Goal: Information Seeking & Learning: Learn about a topic

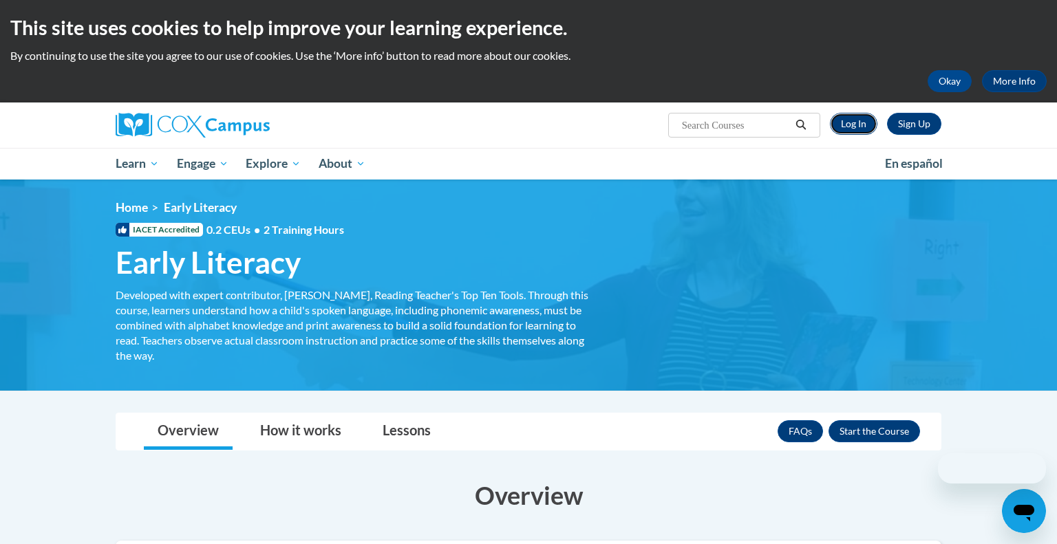
click at [852, 118] on link "Log In" at bounding box center [853, 124] width 47 height 22
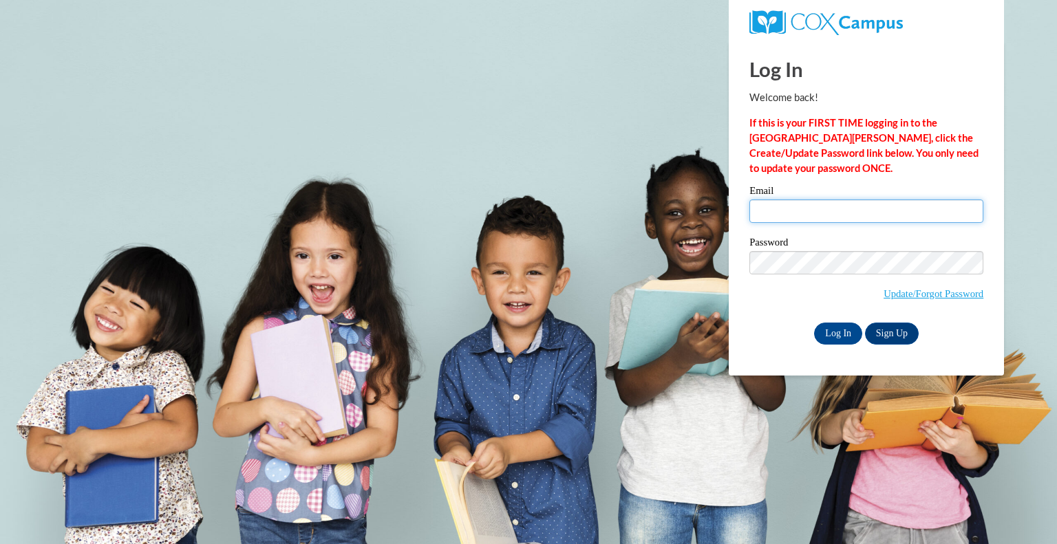
click at [845, 202] on input "Email" at bounding box center [866, 210] width 234 height 23
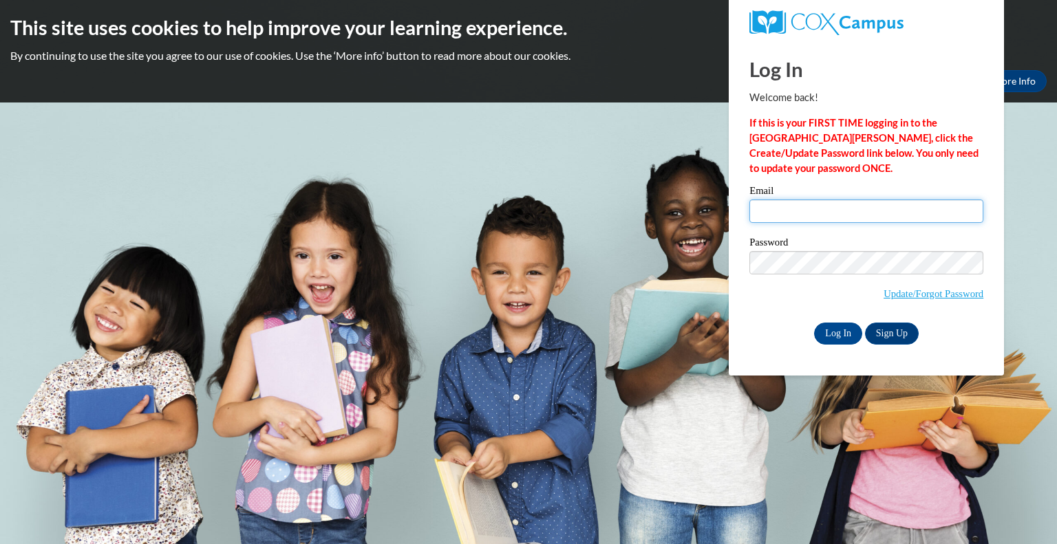
type input "araasch@greenfield.k12.wi.us"
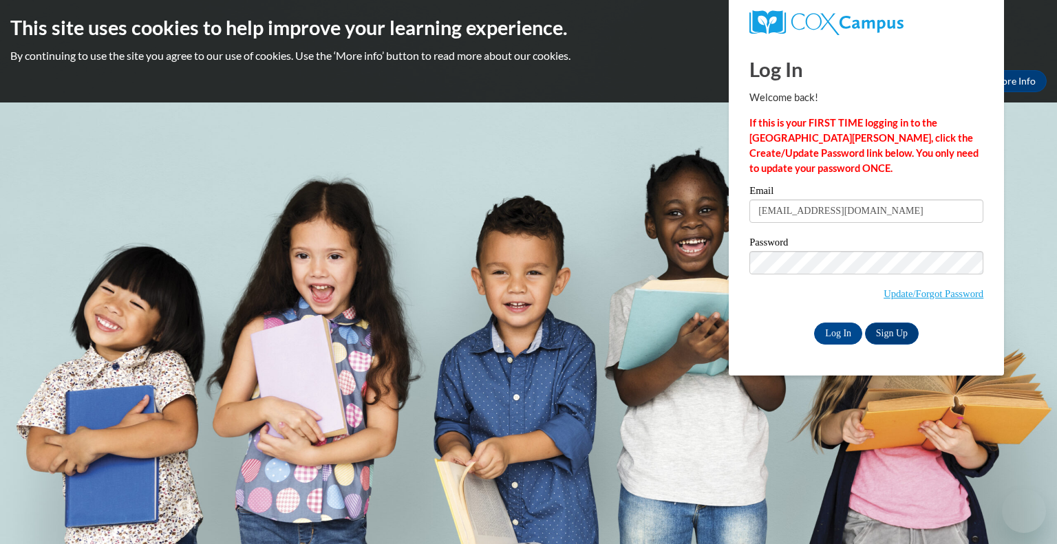
click at [893, 153] on strong "If this is your FIRST TIME logging in to the NEW Cox Campus, click the Create/U…" at bounding box center [863, 145] width 229 height 57
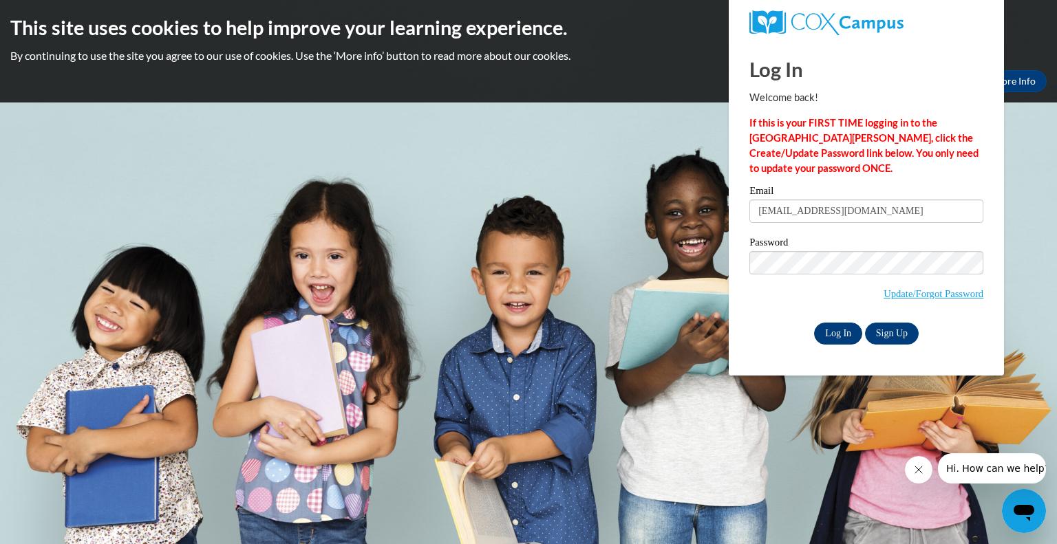
click at [836, 337] on input "Log In" at bounding box center [838, 334] width 48 height 22
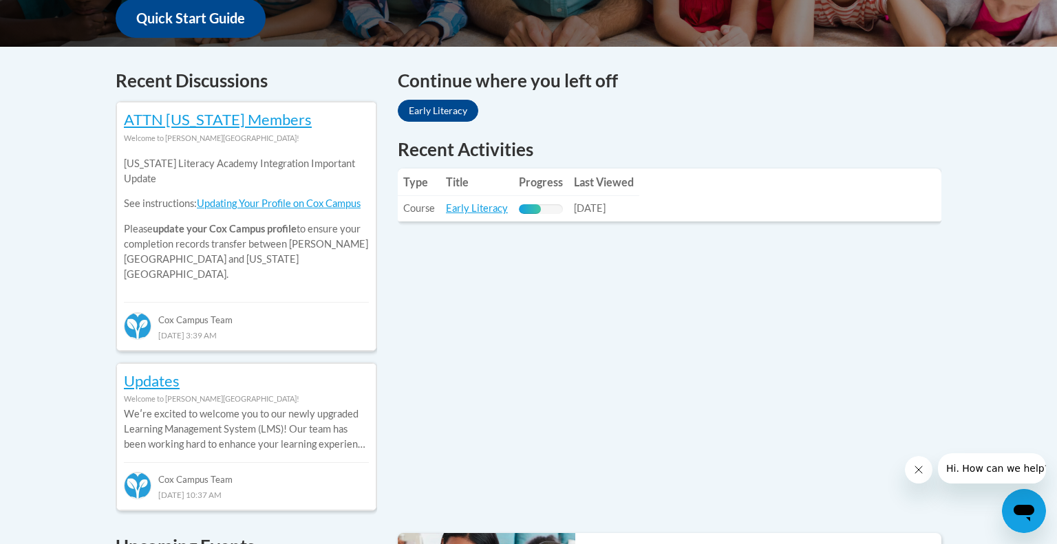
scroll to position [536, 0]
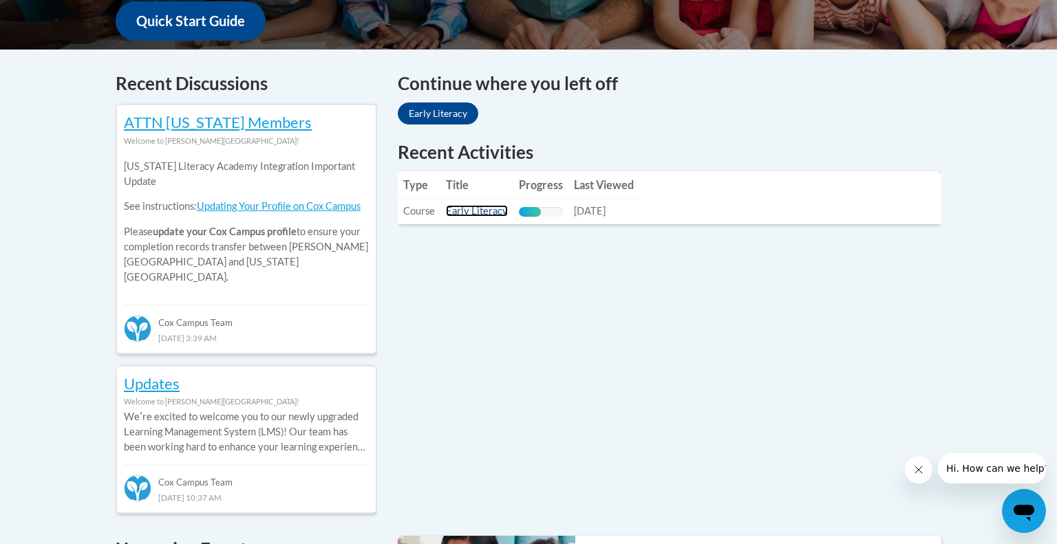
click at [486, 215] on link "Early Literacy" at bounding box center [477, 211] width 62 height 12
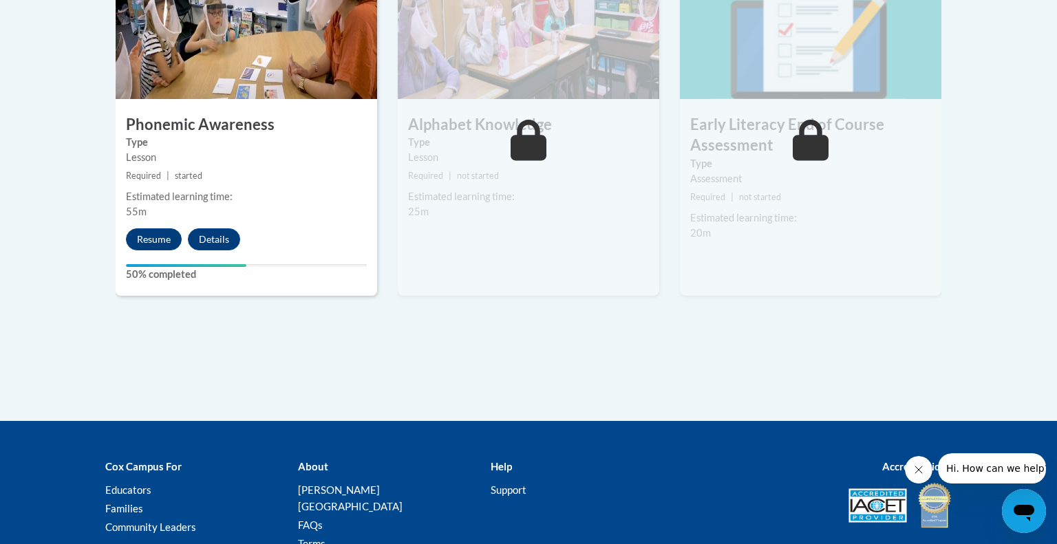
scroll to position [902, 0]
click at [151, 225] on div "4 Phonemic Awareness Type Lesson Required | started Estimated learning time: 55…" at bounding box center [246, 128] width 261 height 334
click at [148, 239] on button "Resume" at bounding box center [154, 239] width 56 height 22
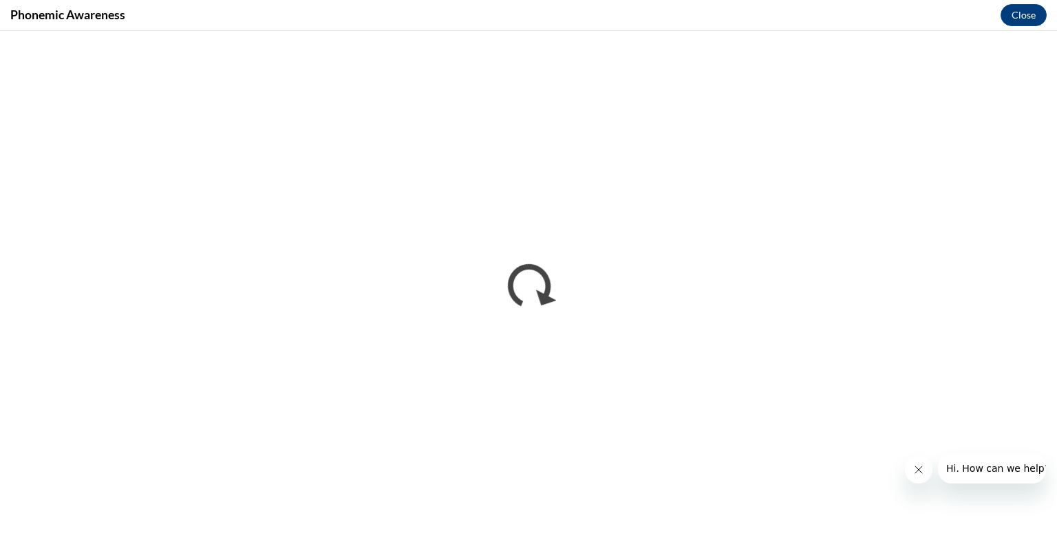
scroll to position [0, 0]
click at [1019, 17] on button "Close" at bounding box center [1023, 15] width 46 height 22
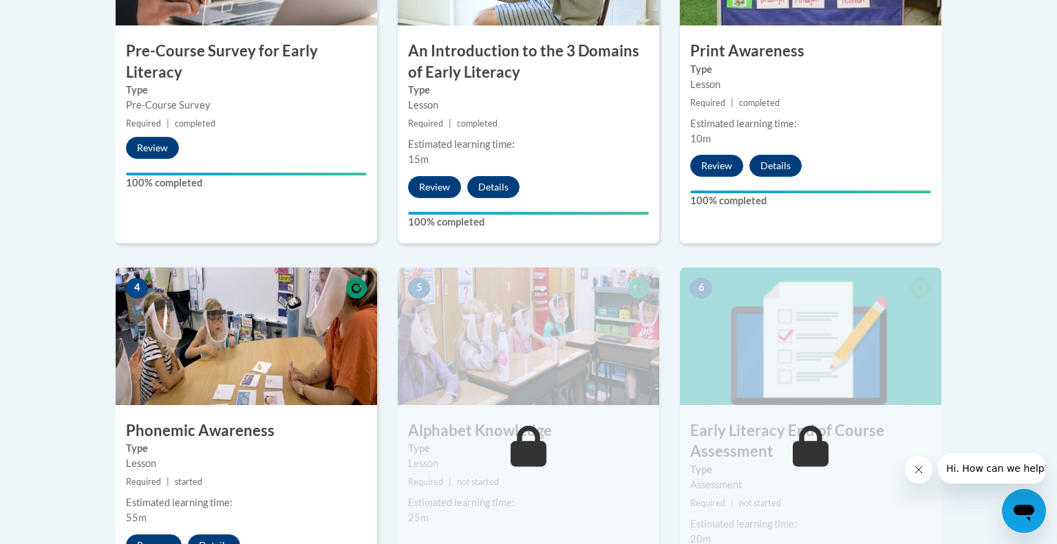
scroll to position [1004, 0]
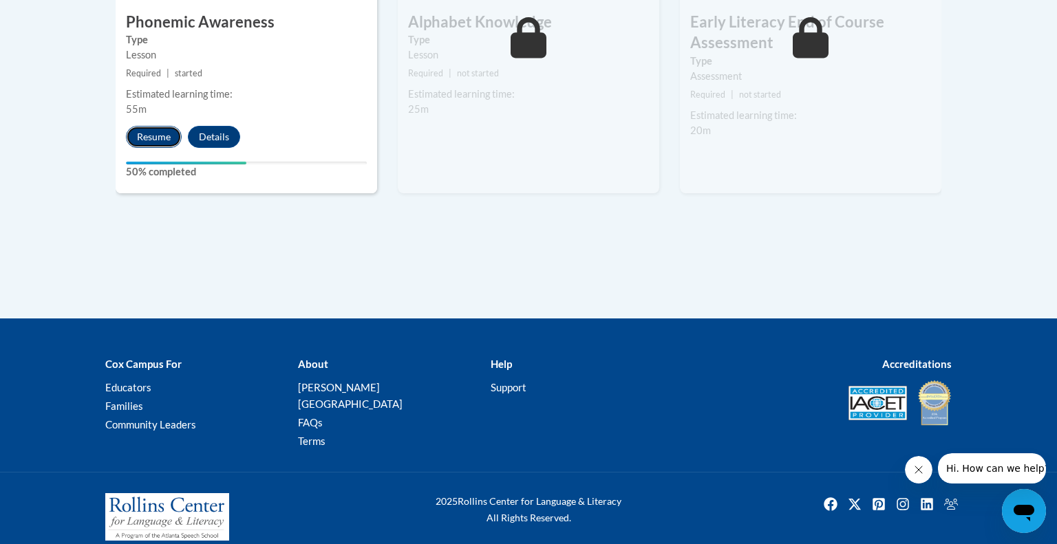
click at [145, 139] on button "Resume" at bounding box center [154, 137] width 56 height 22
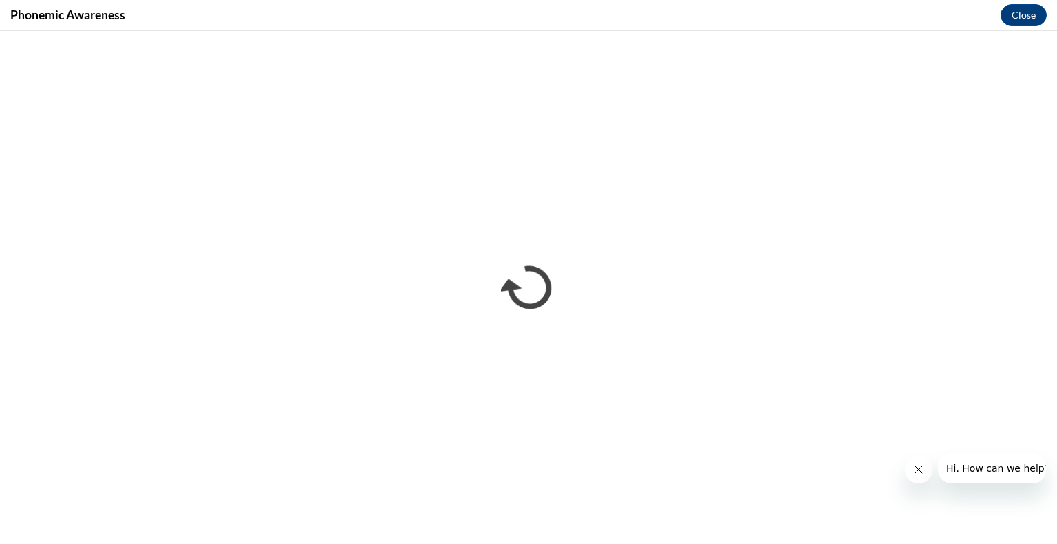
scroll to position [0, 0]
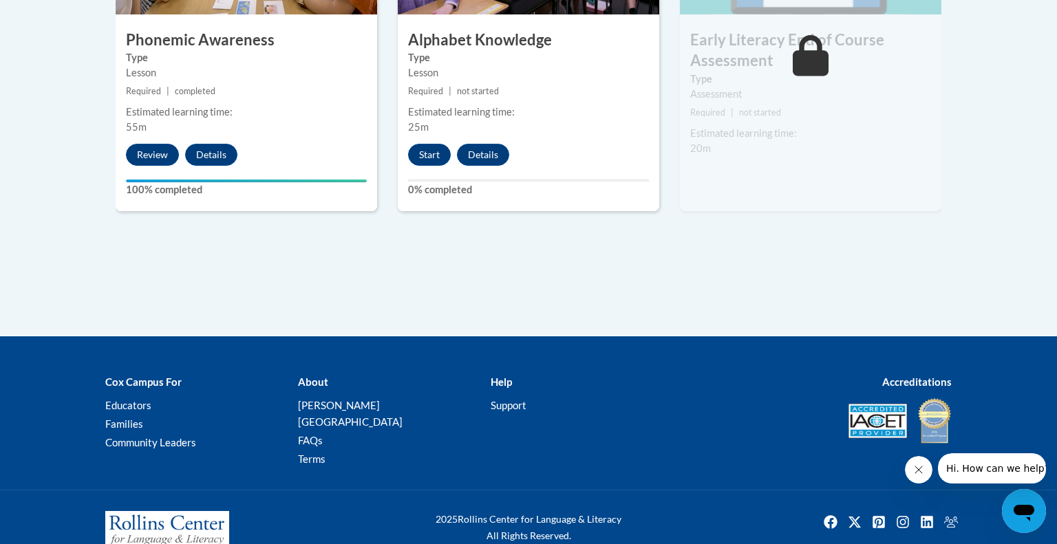
scroll to position [1004, 0]
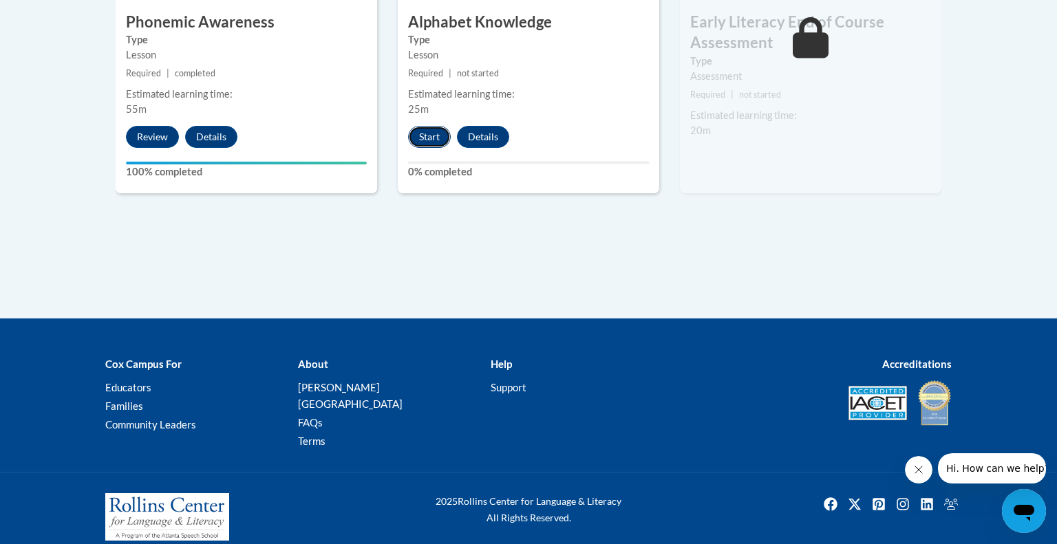
click at [435, 129] on button "Start" at bounding box center [429, 137] width 43 height 22
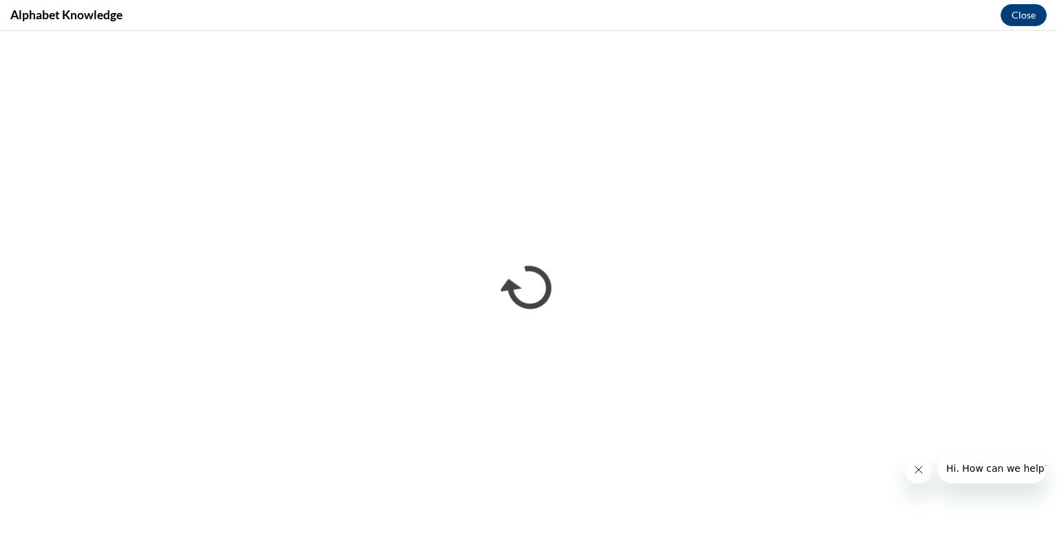
scroll to position [0, 0]
